Goal: Task Accomplishment & Management: Use online tool/utility

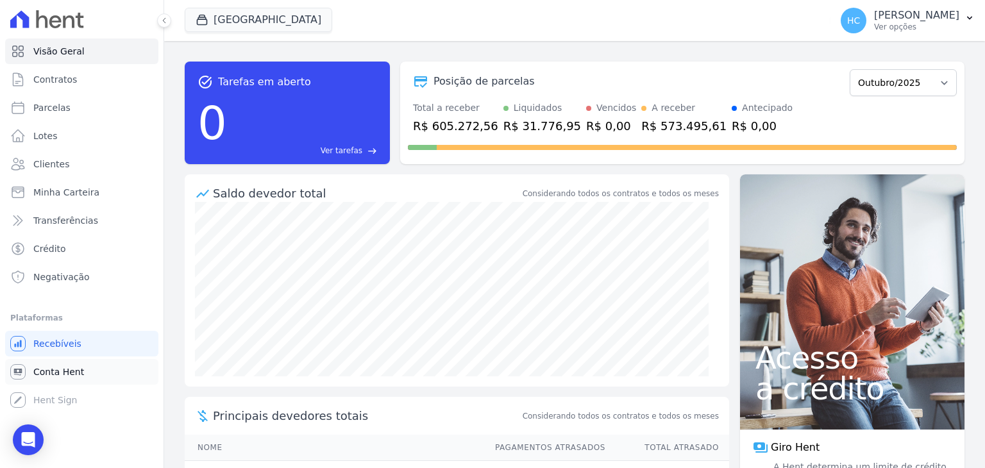
click at [88, 371] on link "Conta Hent" at bounding box center [81, 372] width 153 height 26
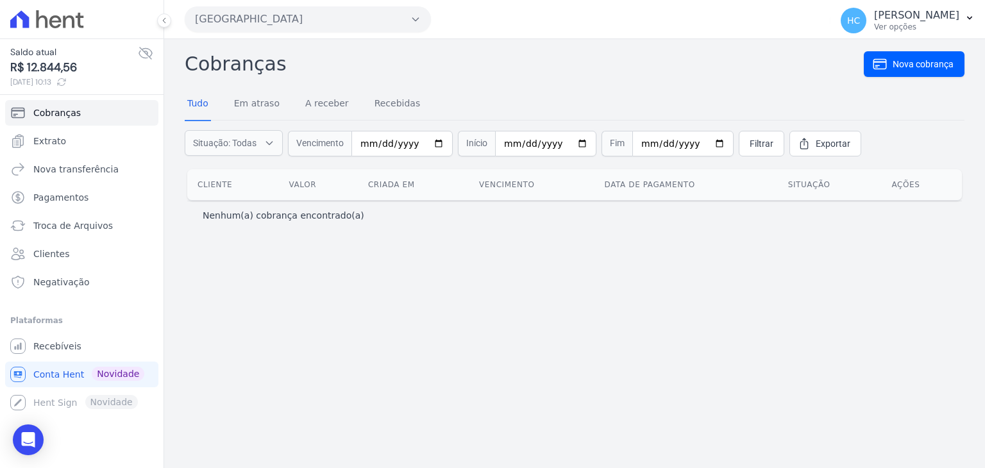
click at [67, 72] on span "R$ 12.844,56" at bounding box center [74, 67] width 128 height 17
copy span "12.844,56"
click at [893, 342] on div "Cobranças Nova cobrança Tudo Em atraso A receber Recebidas Situação: Todas Em a…" at bounding box center [574, 253] width 821 height 429
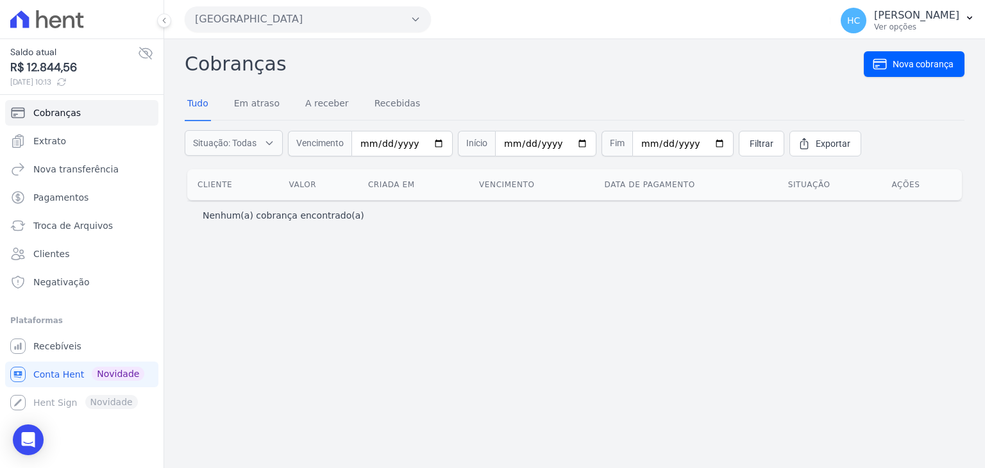
click at [816, 358] on div "Cobranças Nova cobrança Tudo Em atraso A receber Recebidas Situação: Todas Em a…" at bounding box center [574, 253] width 821 height 429
click at [81, 120] on link "Cobranças" at bounding box center [81, 113] width 153 height 26
click at [46, 65] on span "R$ [...]" at bounding box center [74, 67] width 128 height 17
click at [72, 116] on span "Cobranças" at bounding box center [56, 112] width 47 height 13
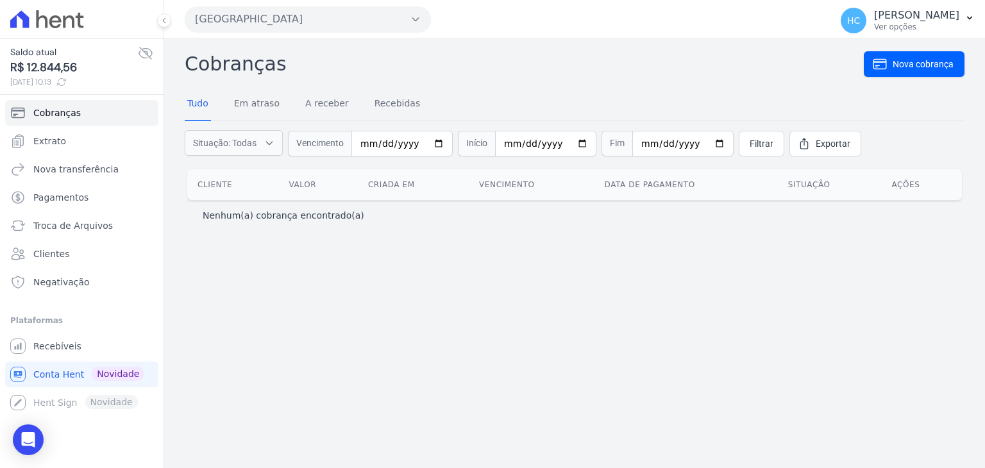
click at [44, 70] on span "R$ 12.844,56" at bounding box center [74, 67] width 128 height 17
click at [44, 70] on span "R$ [...]" at bounding box center [74, 67] width 128 height 17
click at [44, 70] on span "R$ 12.844,56" at bounding box center [74, 67] width 128 height 17
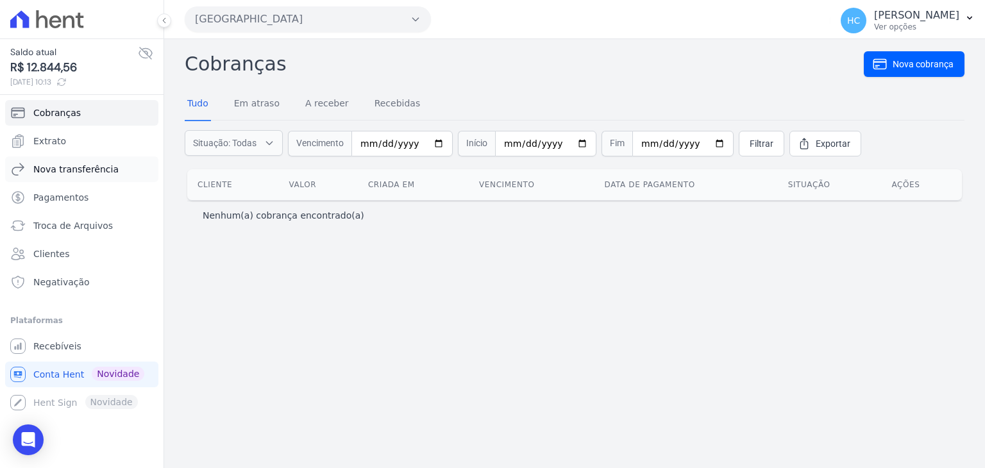
click at [90, 175] on link "Nova transferência" at bounding box center [81, 169] width 153 height 26
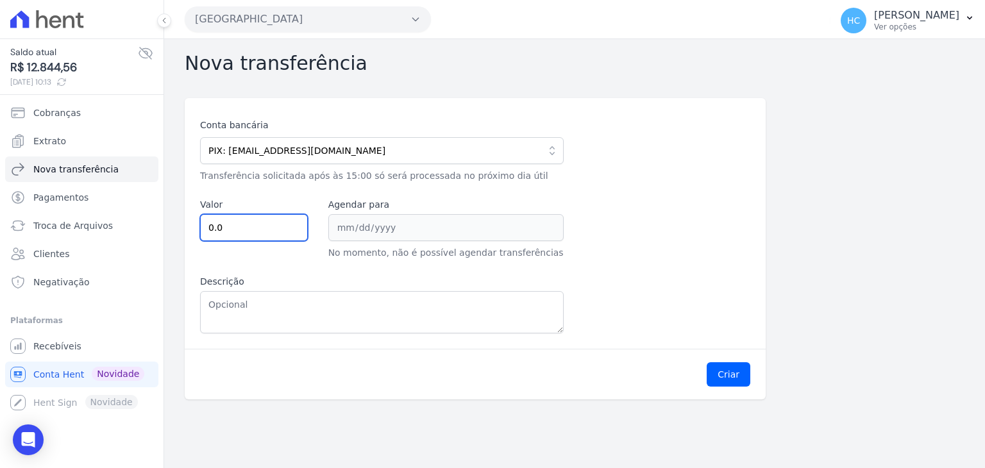
click at [247, 231] on input "0.0" at bounding box center [254, 227] width 108 height 27
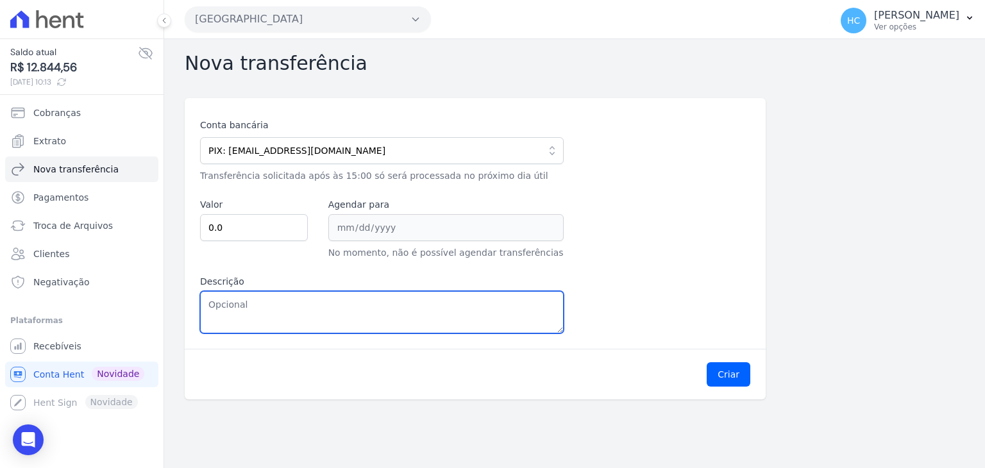
click at [244, 316] on textarea "Descrição" at bounding box center [381, 312] width 363 height 42
paste textarea "12.844,56"
click at [223, 307] on textarea "12.844,56" at bounding box center [381, 312] width 363 height 42
click at [223, 307] on textarea "12844,56" at bounding box center [381, 312] width 363 height 42
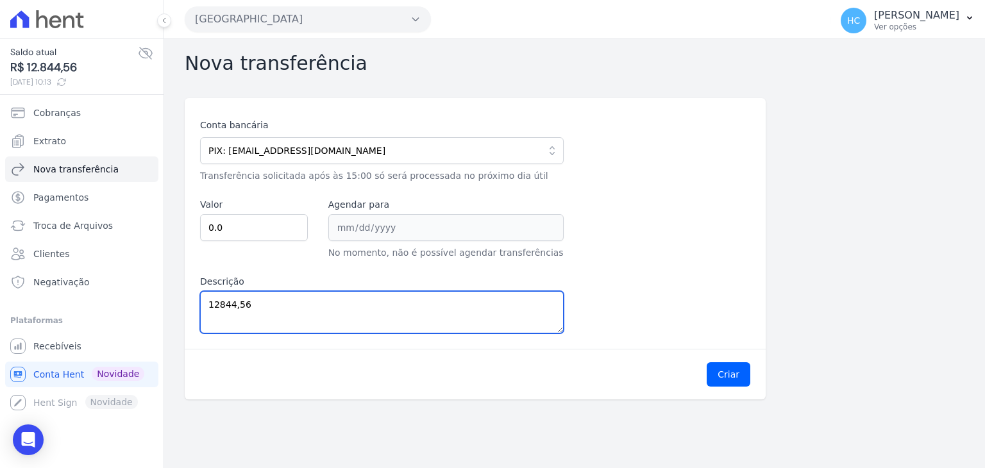
click at [223, 307] on textarea "12844,56" at bounding box center [381, 312] width 363 height 42
type textarea "12844,56"
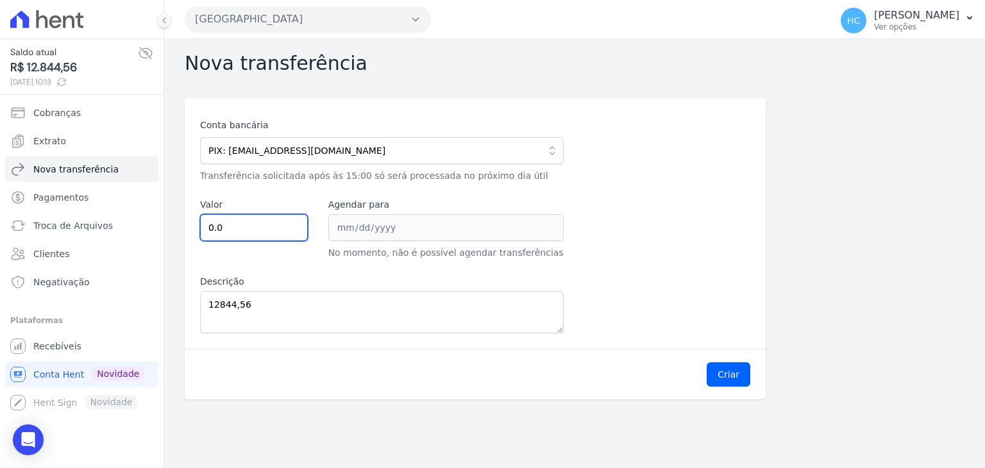
click at [263, 231] on input "0.0" at bounding box center [254, 227] width 108 height 27
paste input "12844.56"
type input "12844.56"
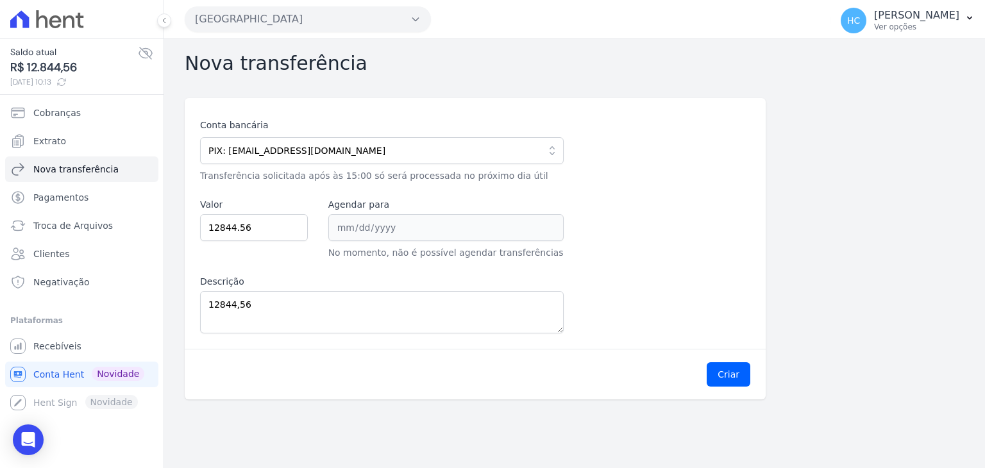
click at [385, 332] on div "Conta bancária PIX: financeiro@priori.com.vc 104 - CAIXA ECONOMICA FEDERAL AG: …" at bounding box center [475, 223] width 581 height 251
click at [372, 307] on textarea "12844,56" at bounding box center [381, 312] width 363 height 42
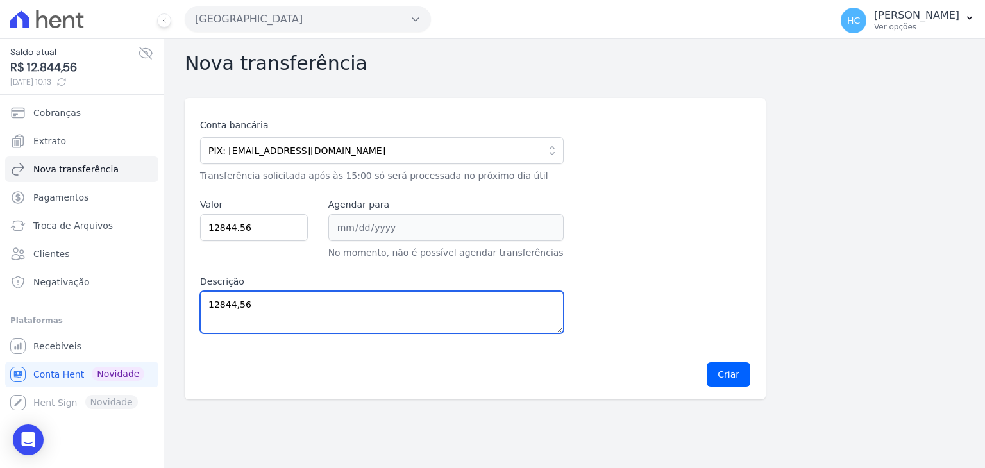
click at [372, 307] on textarea "12844,56" at bounding box center [381, 312] width 363 height 42
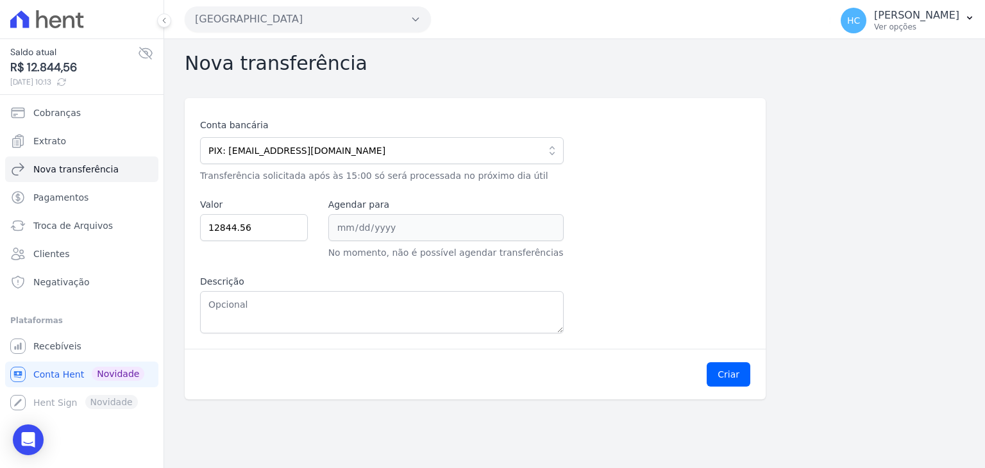
click at [618, 383] on div "Criar" at bounding box center [475, 374] width 581 height 51
click at [741, 368] on button "Criar" at bounding box center [728, 374] width 44 height 24
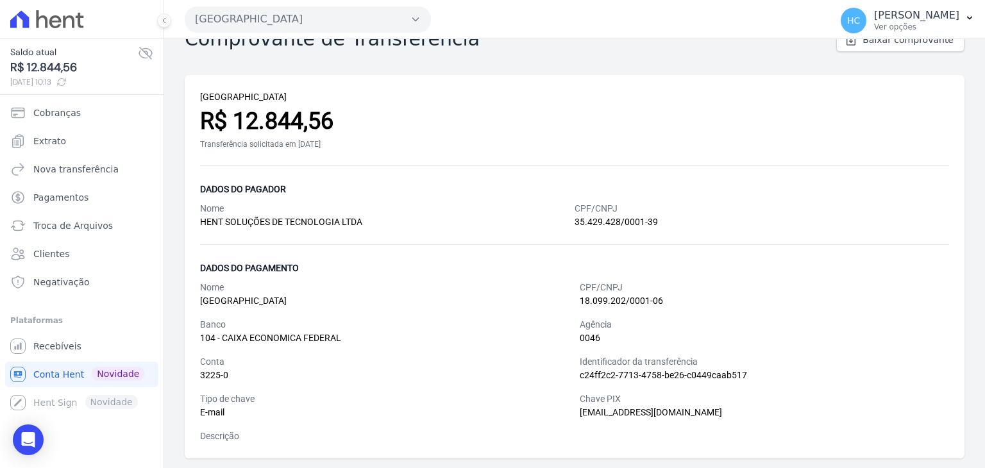
scroll to position [35, 0]
click at [597, 316] on div "Nome PARQUE CANDEIAS CPF/CNPJ 18.099.202/0001-06 Banco 104 - CAIXA ECONOMICA FE…" at bounding box center [574, 362] width 749 height 162
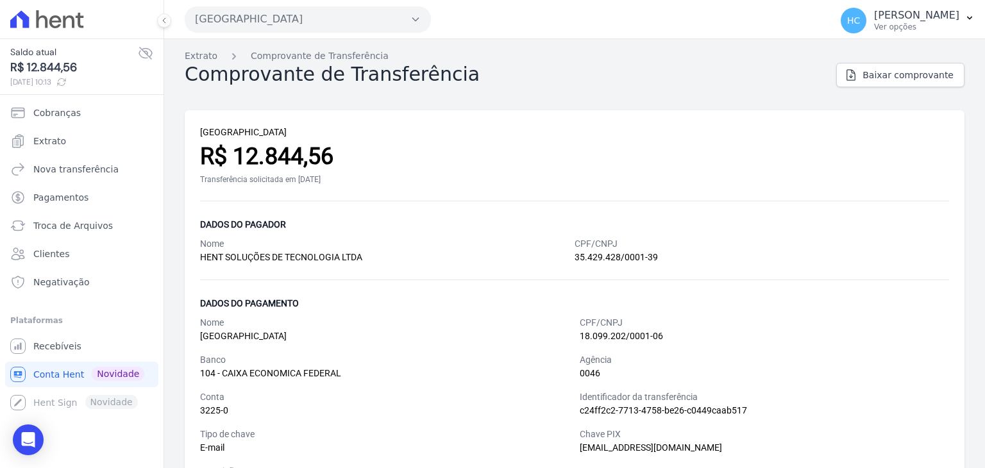
scroll to position [0, 0]
click at [751, 304] on div "Dados do pagamento" at bounding box center [574, 303] width 749 height 15
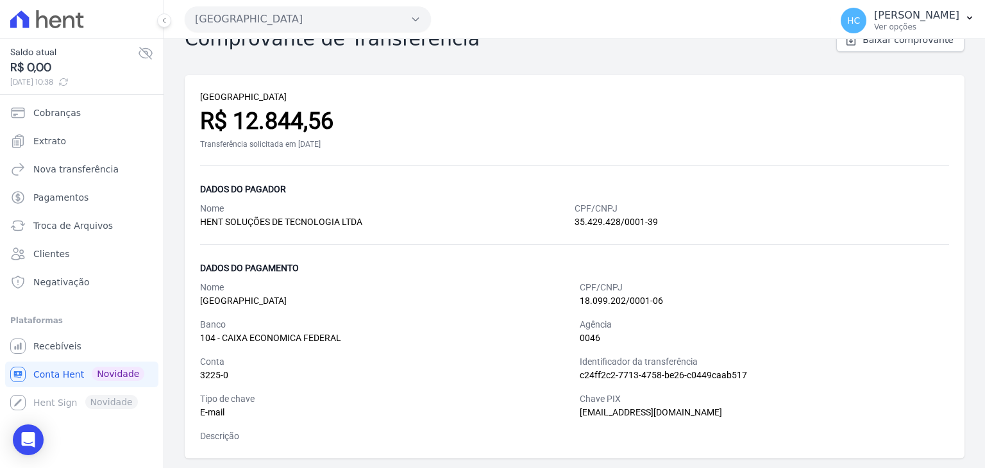
click at [251, 124] on div "R$ 12.844,56" at bounding box center [574, 121] width 749 height 35
copy div "12.844,56"
click at [430, 208] on div "Nome" at bounding box center [387, 208] width 374 height 13
